Goal: Information Seeking & Learning: Learn about a topic

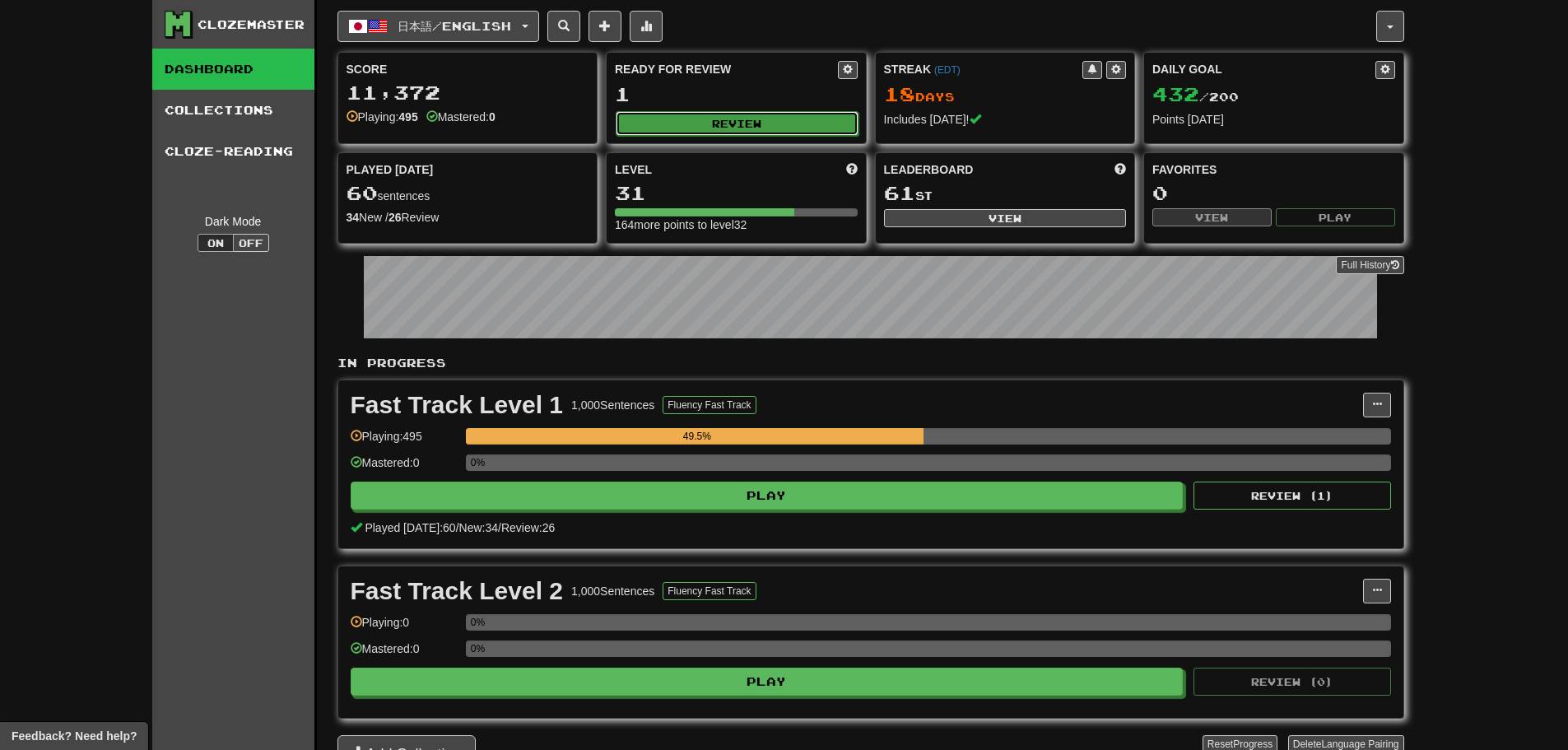
click at [722, 121] on button "Review" at bounding box center [737, 123] width 243 height 25
select select "********"
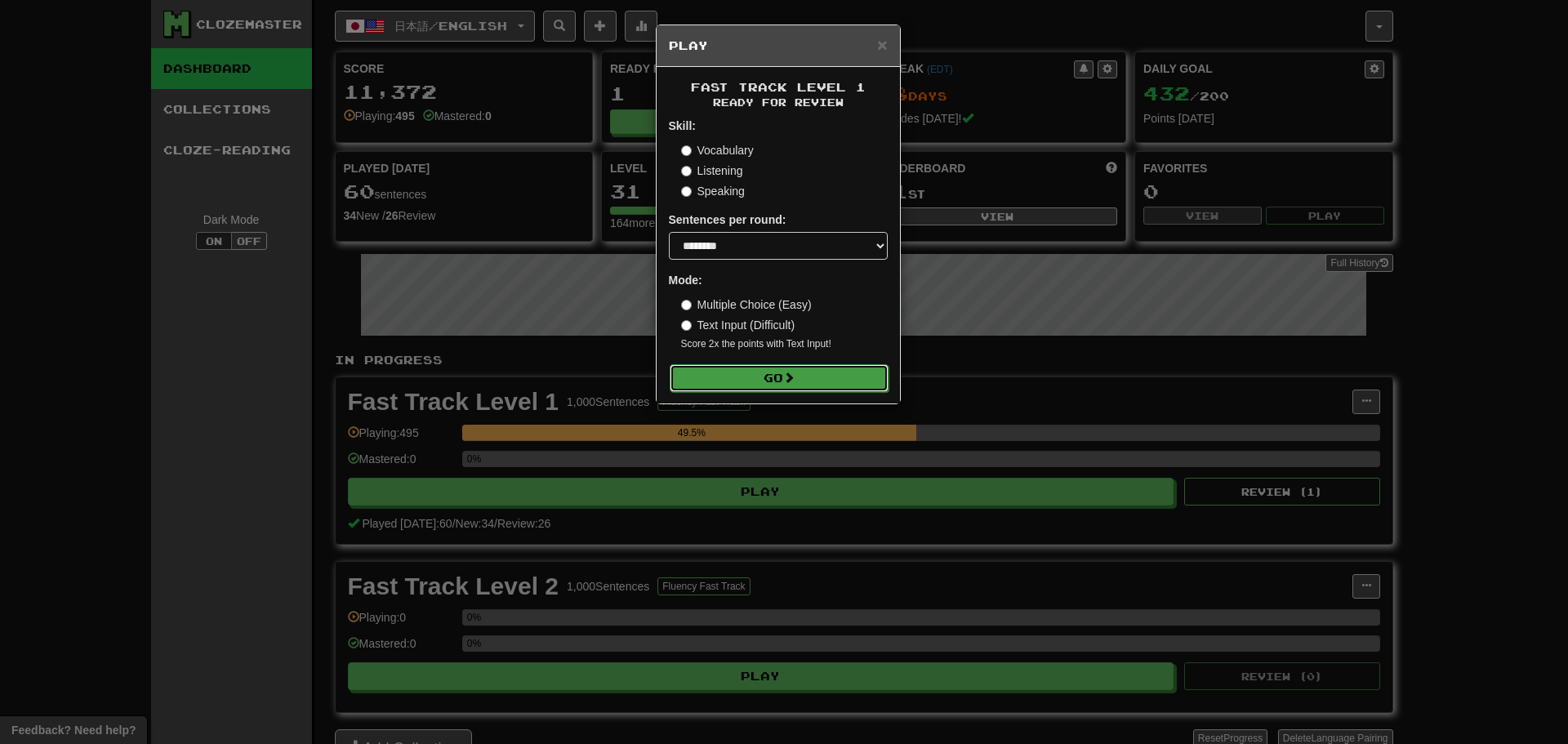
click at [777, 380] on button "Go" at bounding box center [779, 378] width 219 height 28
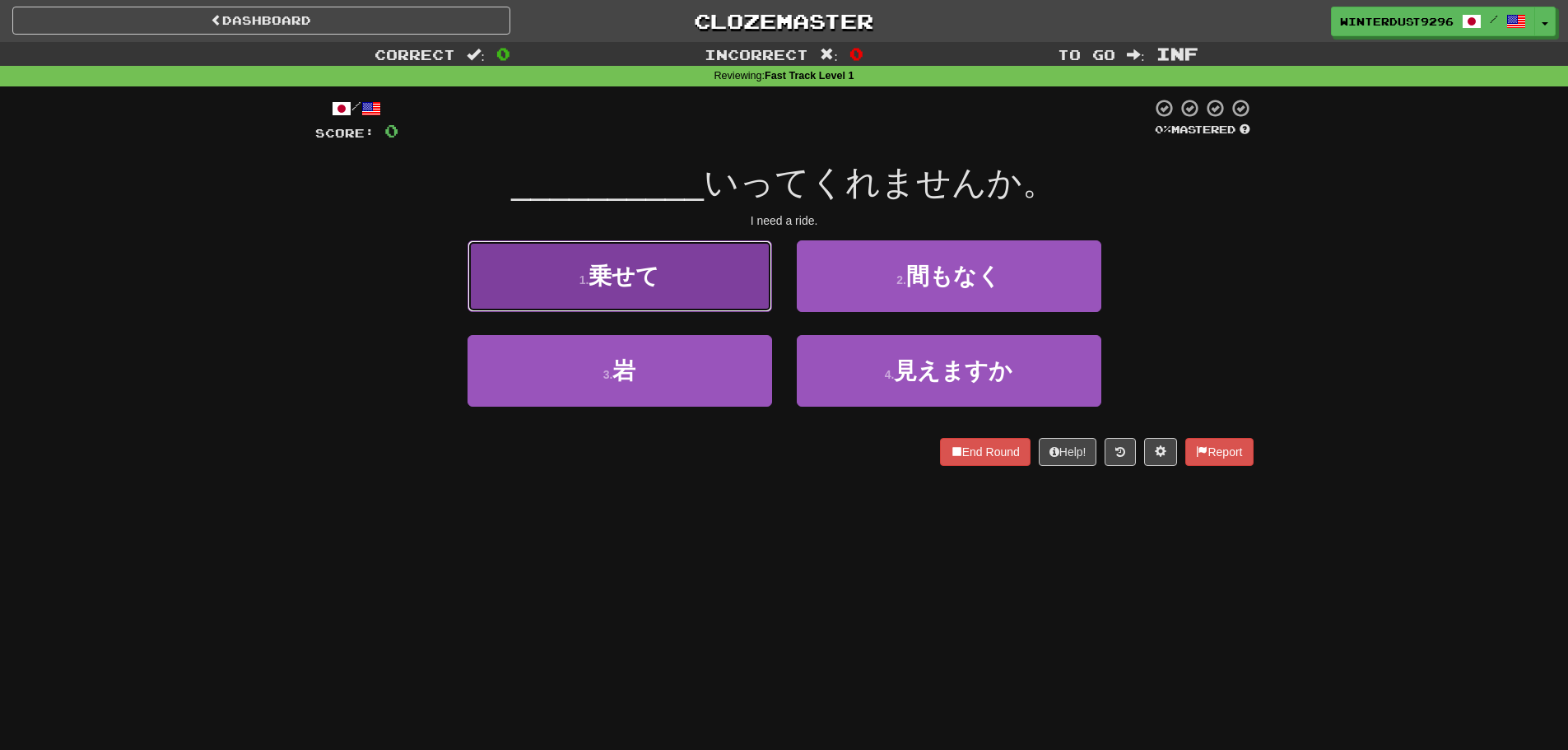
click at [751, 293] on button "1 . 乗せて" at bounding box center [619, 276] width 304 height 71
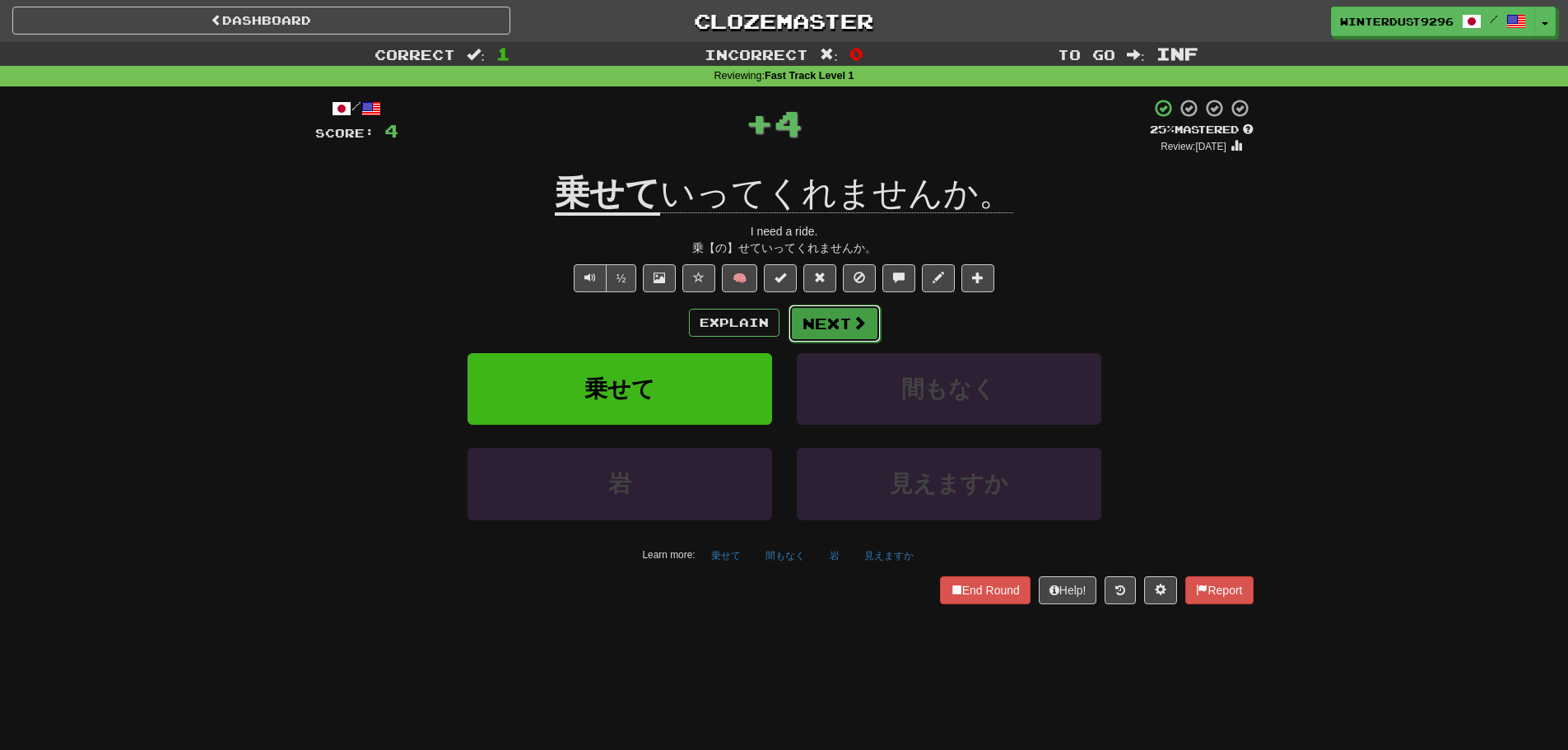
click at [849, 314] on button "Next" at bounding box center [835, 323] width 92 height 38
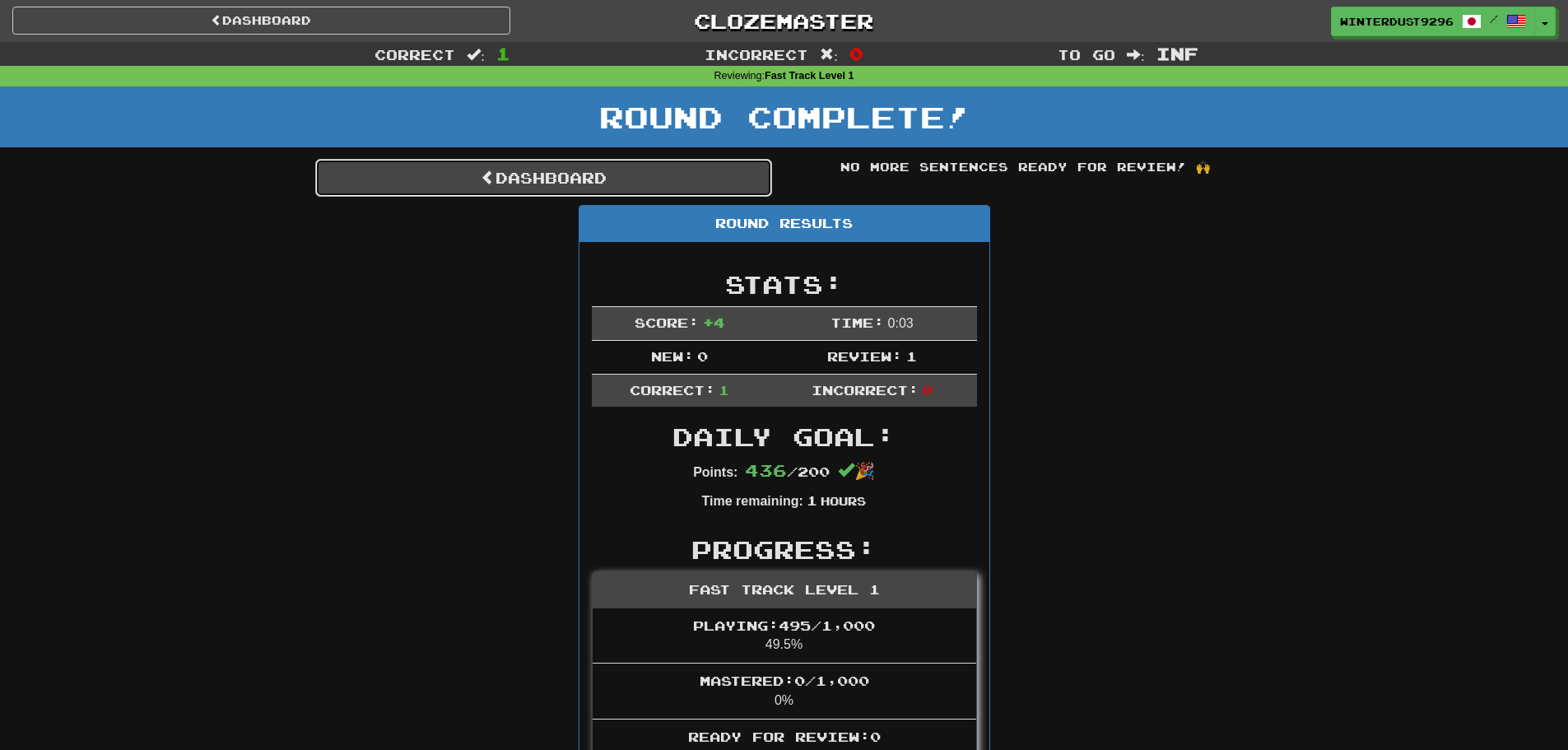
click at [512, 191] on link "Dashboard" at bounding box center [544, 178] width 457 height 38
